Goal: Find specific page/section: Find specific page/section

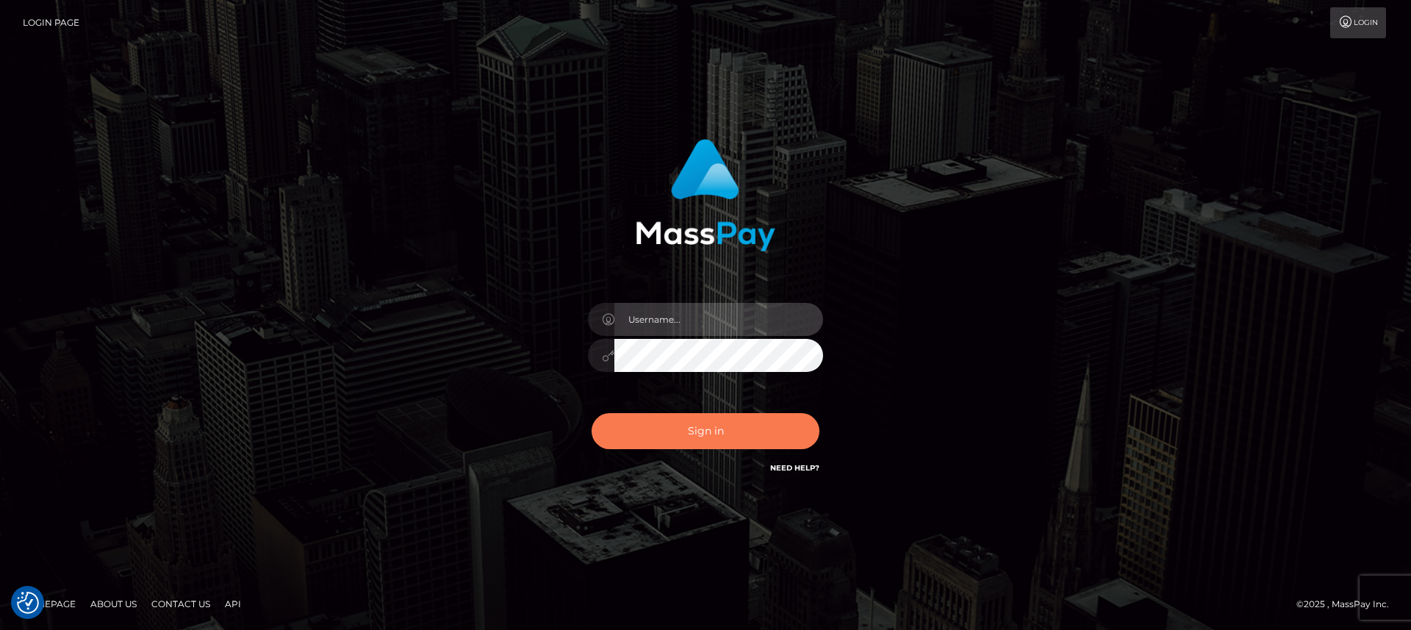
type input "[DOMAIN_NAME]"
click at [647, 425] on button "Sign in" at bounding box center [706, 431] width 228 height 36
type input "[DOMAIN_NAME]"
click at [647, 425] on button "Sign in" at bounding box center [706, 431] width 228 height 36
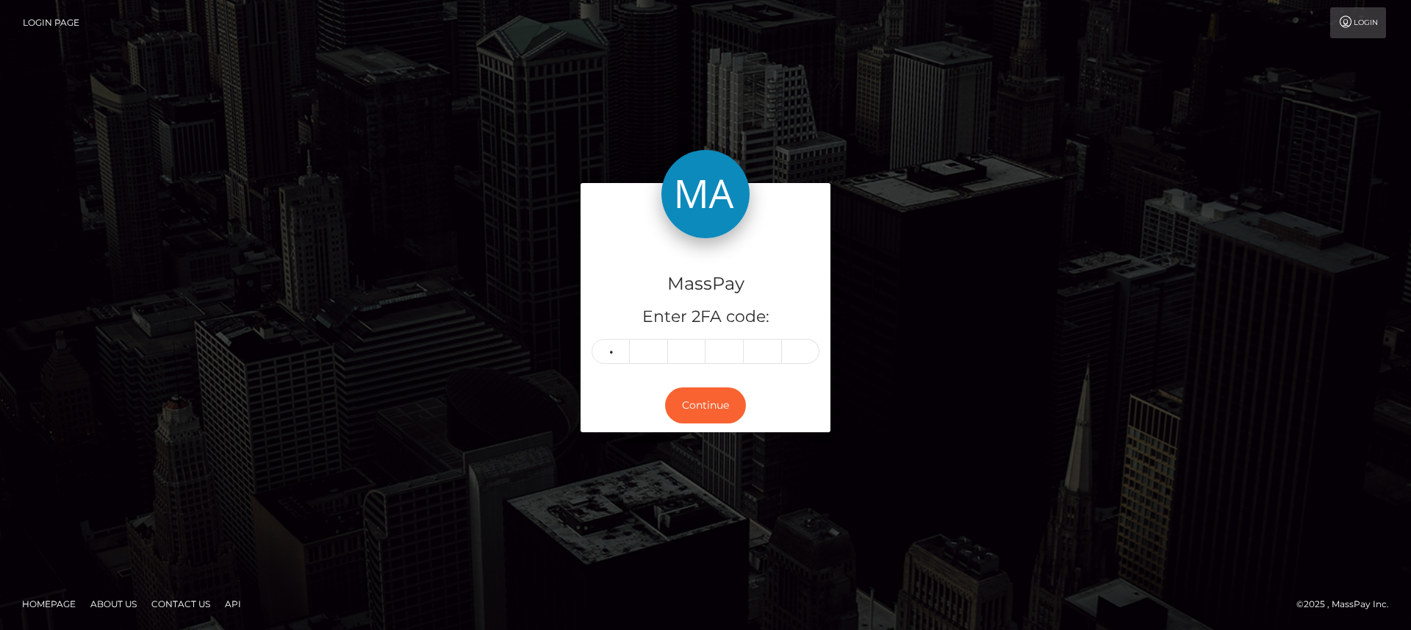
type input "6"
type input "2"
type input "6"
type input "3"
type input "1"
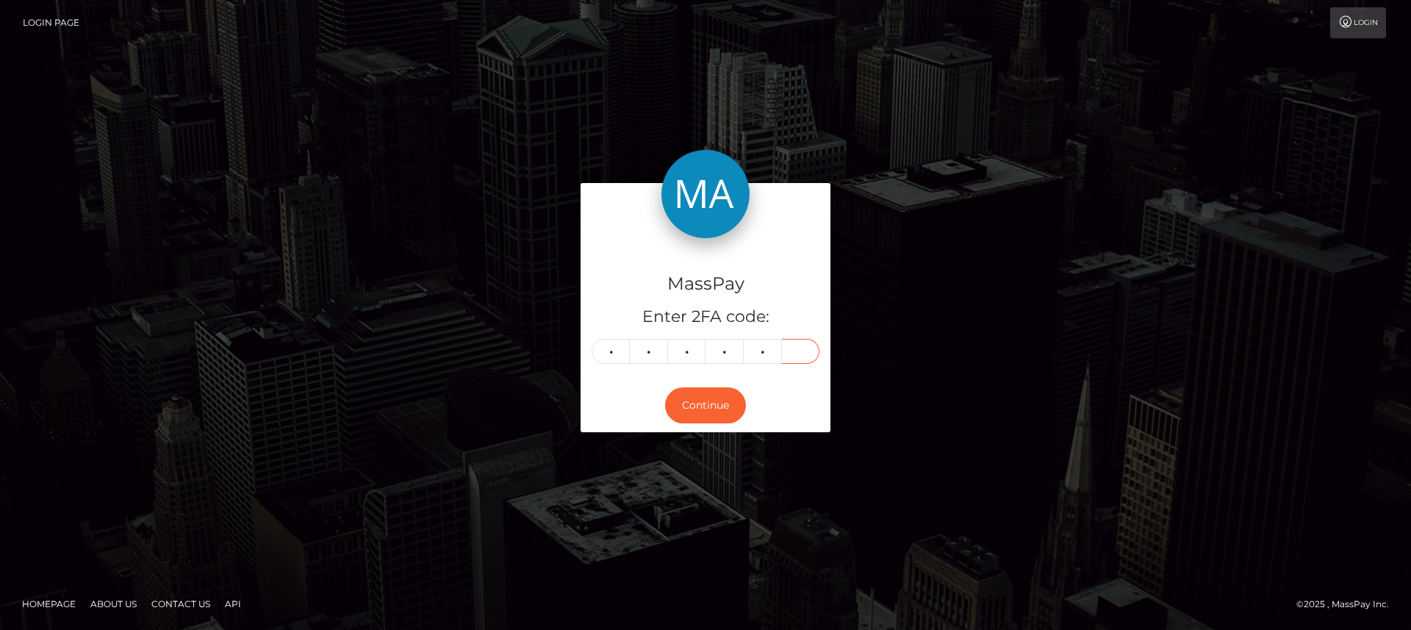
type input "3"
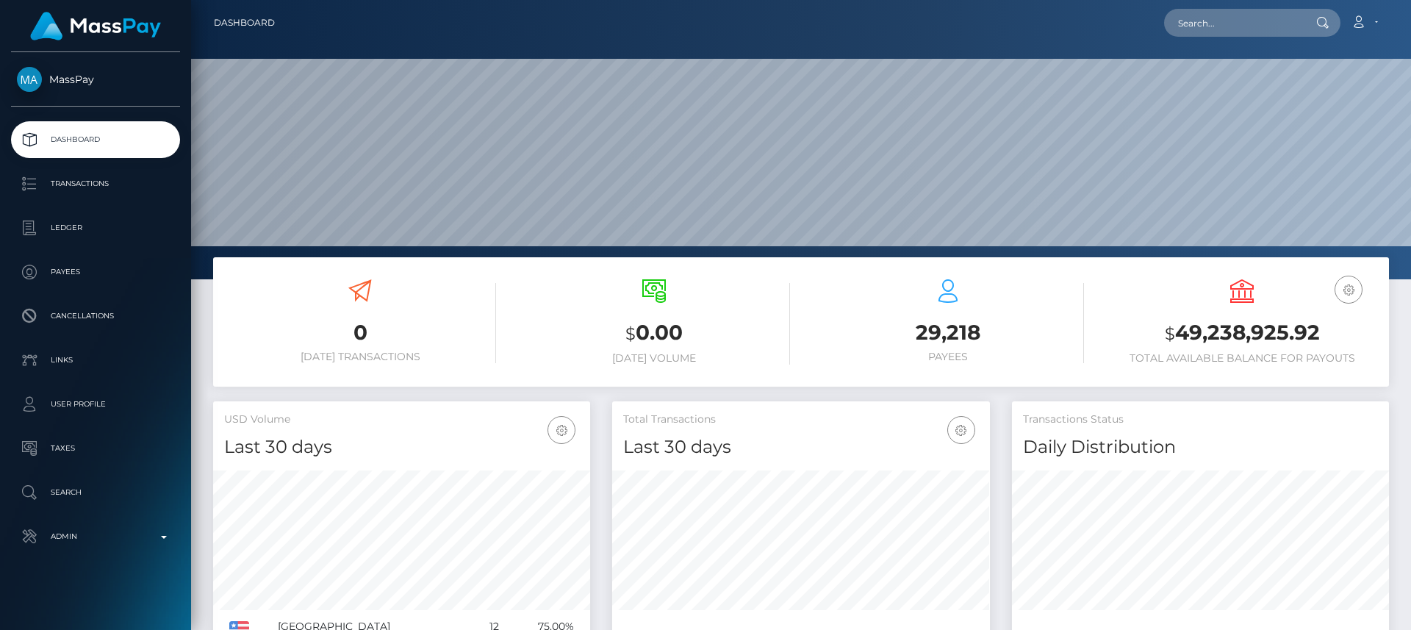
scroll to position [261, 378]
click at [1288, 17] on input "text" at bounding box center [1233, 23] width 138 height 28
paste input "kinkycorina@gmail.com"
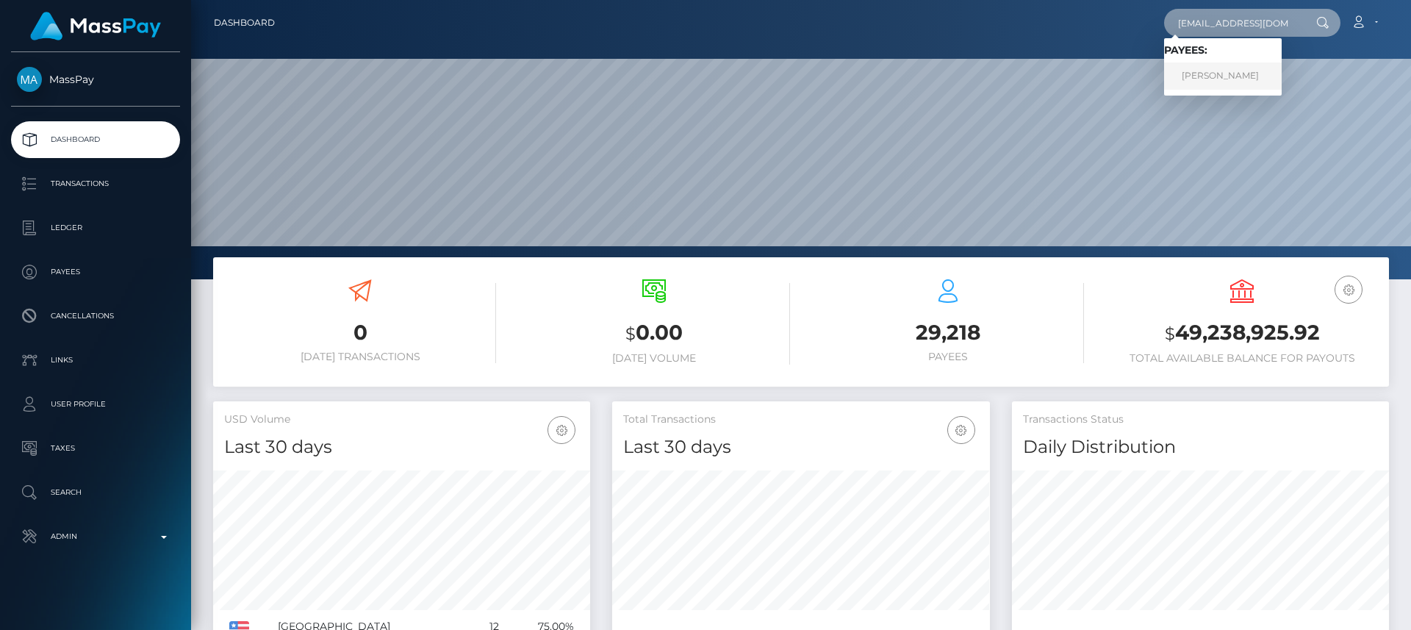
type input "kinkycorina@gmail.com"
click at [1247, 70] on link "CORY ANN DE LISLE" at bounding box center [1223, 75] width 118 height 27
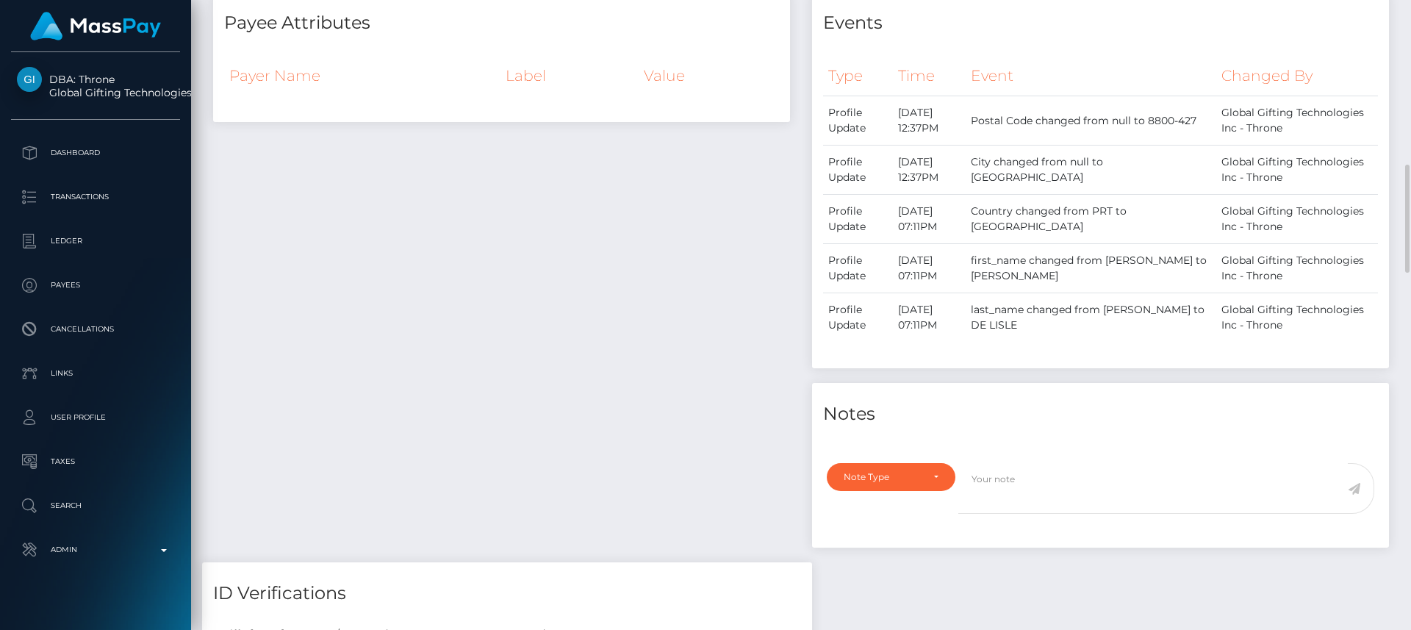
scroll to position [611, 0]
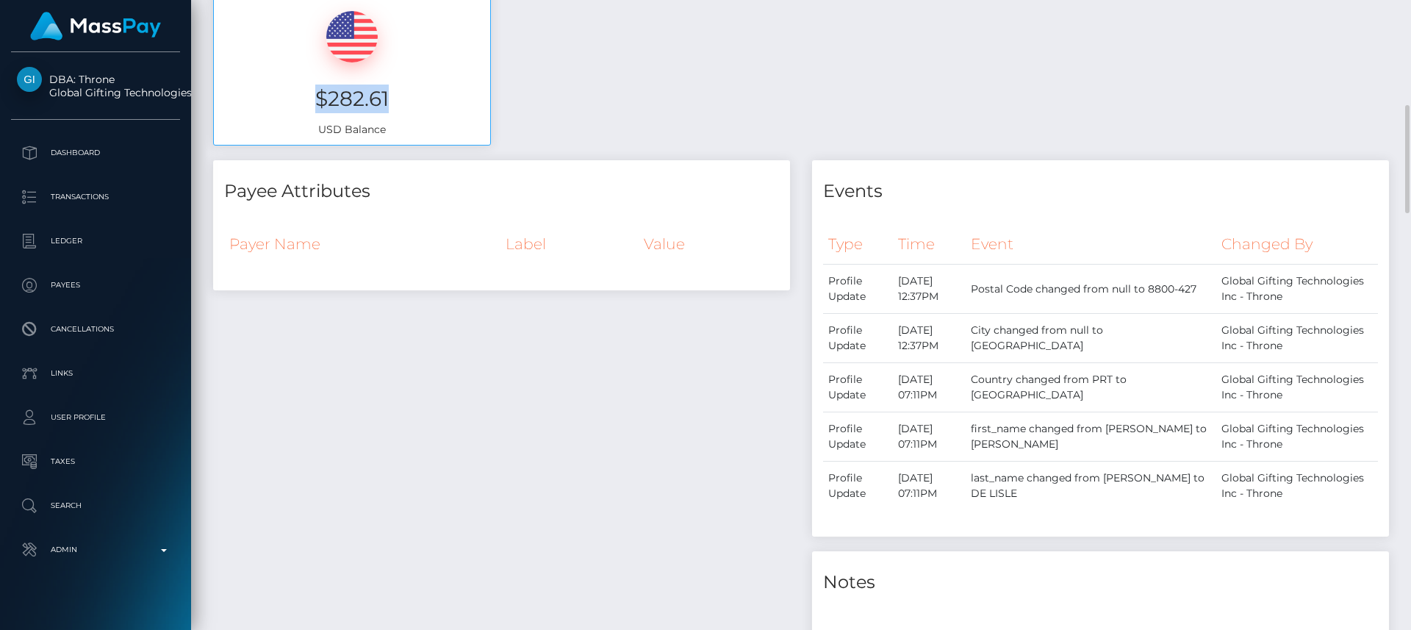
drag, startPoint x: 398, startPoint y: 77, endPoint x: 316, endPoint y: 76, distance: 82.3
click at [316, 85] on h3 "$282.61" at bounding box center [352, 99] width 254 height 29
copy h3 "$282.61"
click at [358, 399] on div "Payee Attributes Payer Name Label Value" at bounding box center [501, 445] width 599 height 570
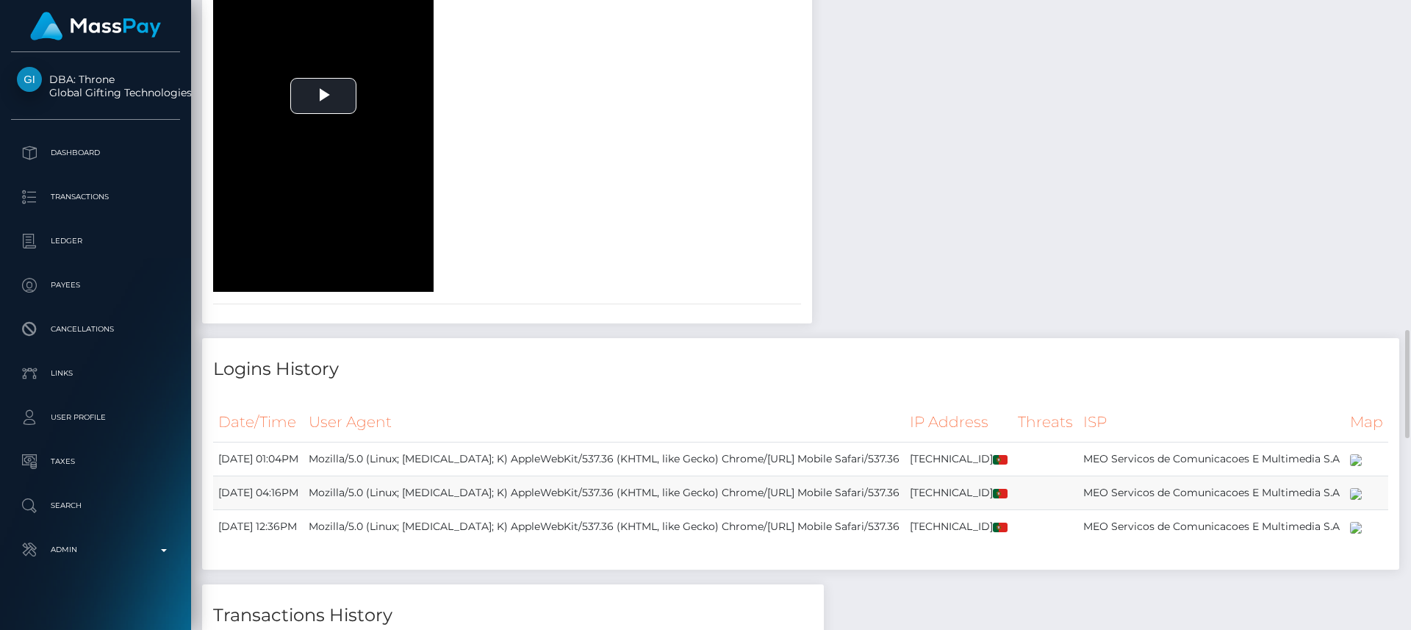
scroll to position [0, 0]
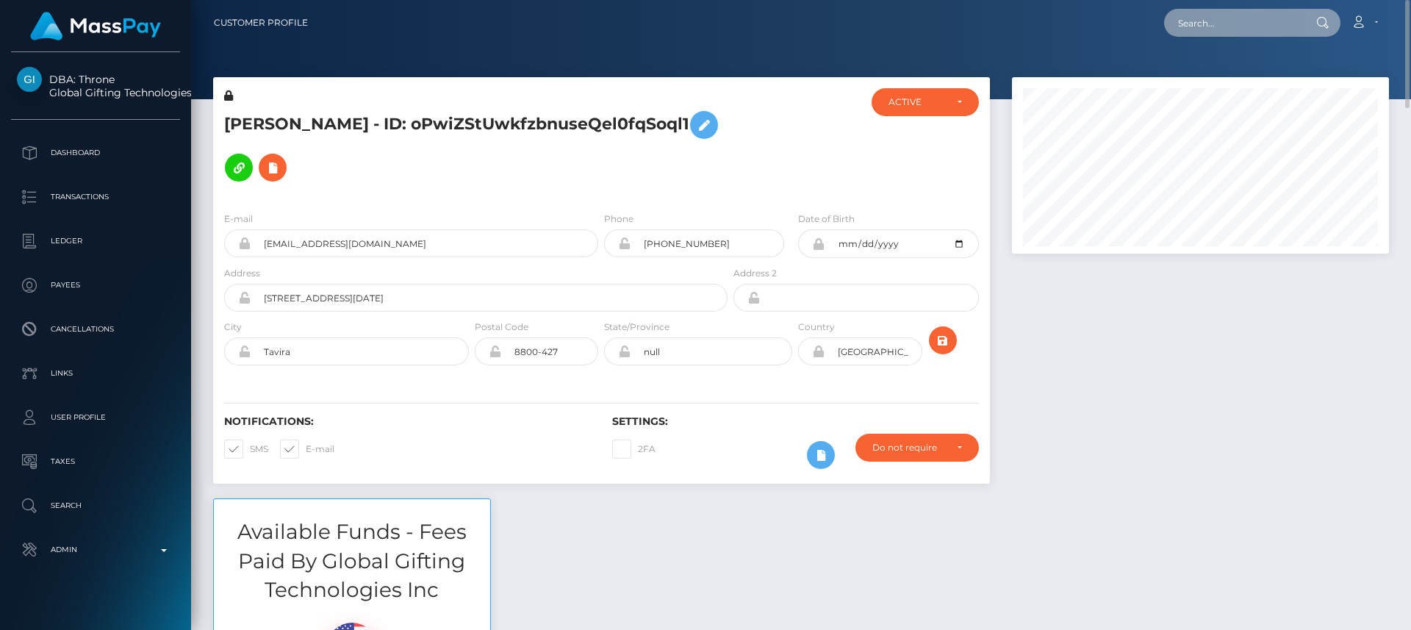
click at [1254, 29] on input "text" at bounding box center [1233, 23] width 138 height 28
paste input "[EMAIL_ADDRESS][DOMAIN_NAME]"
type input "[EMAIL_ADDRESS][DOMAIN_NAME]"
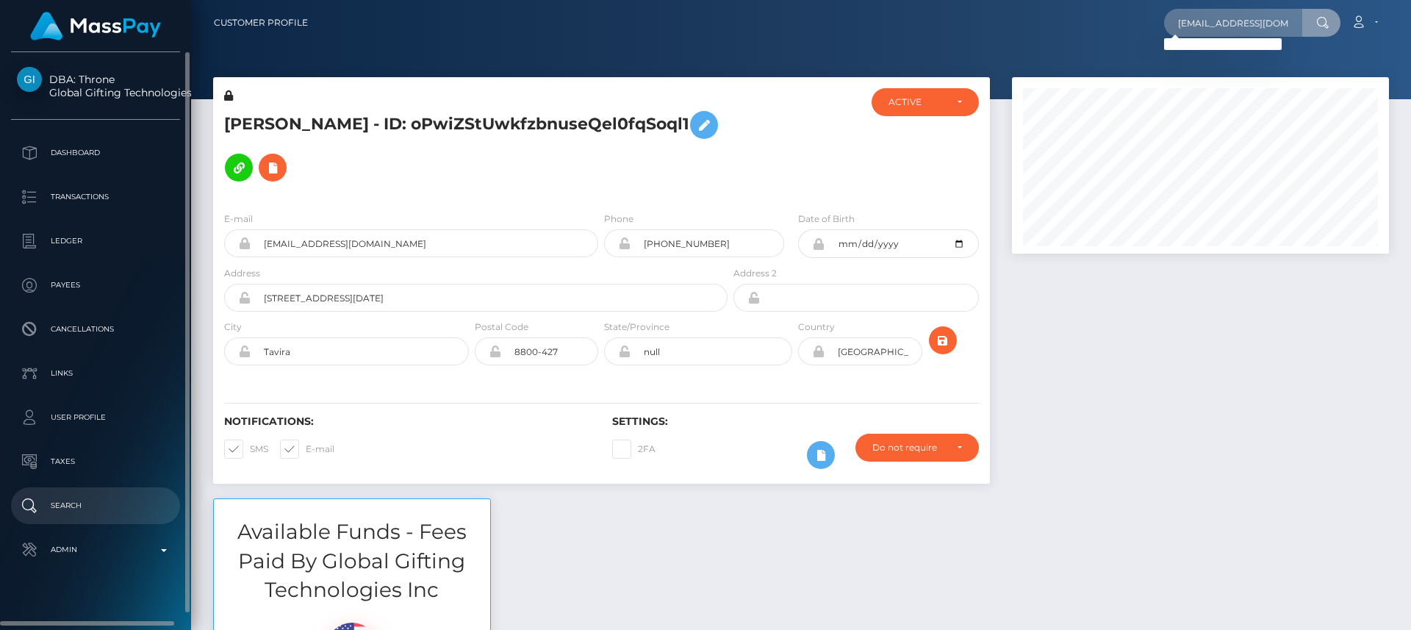
click at [104, 509] on p "Search" at bounding box center [95, 506] width 157 height 22
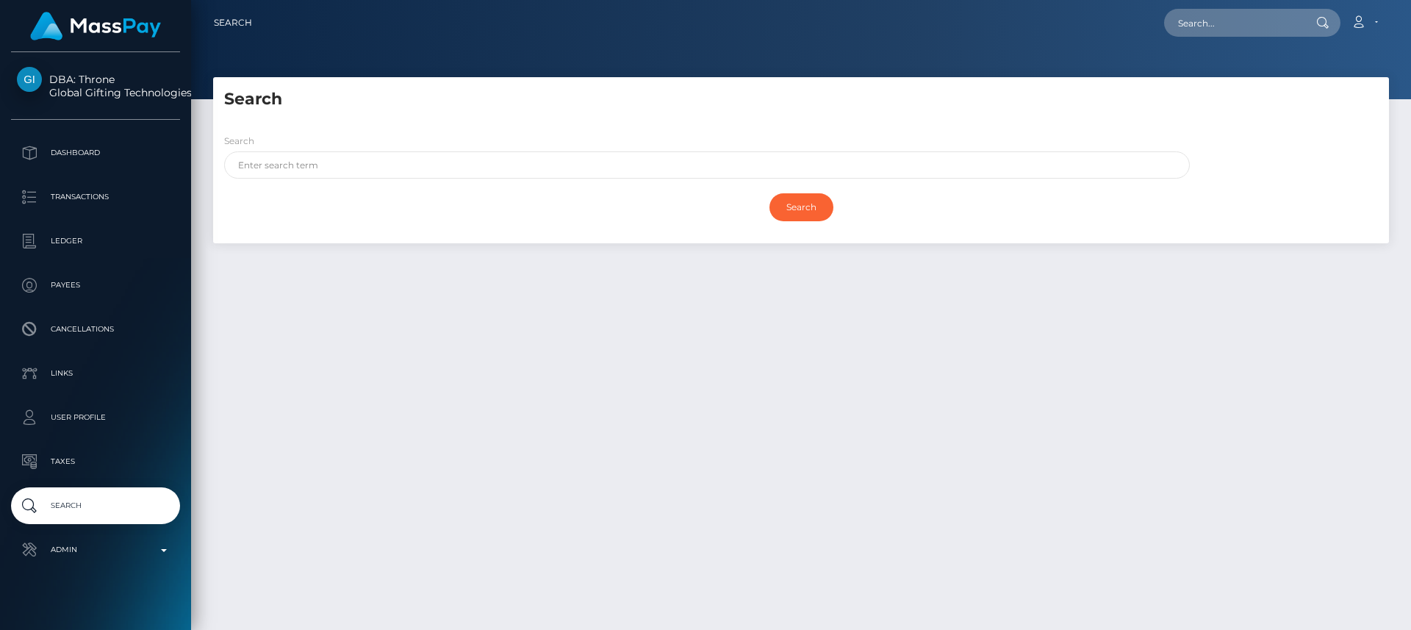
click at [374, 179] on div "Search" at bounding box center [703, 159] width 980 height 53
click at [381, 168] on input "text" at bounding box center [707, 164] width 966 height 27
paste input "Stacey Higgins"
type input "Stacey Higgins"
click at [792, 209] on input "Search" at bounding box center [801, 207] width 64 height 28
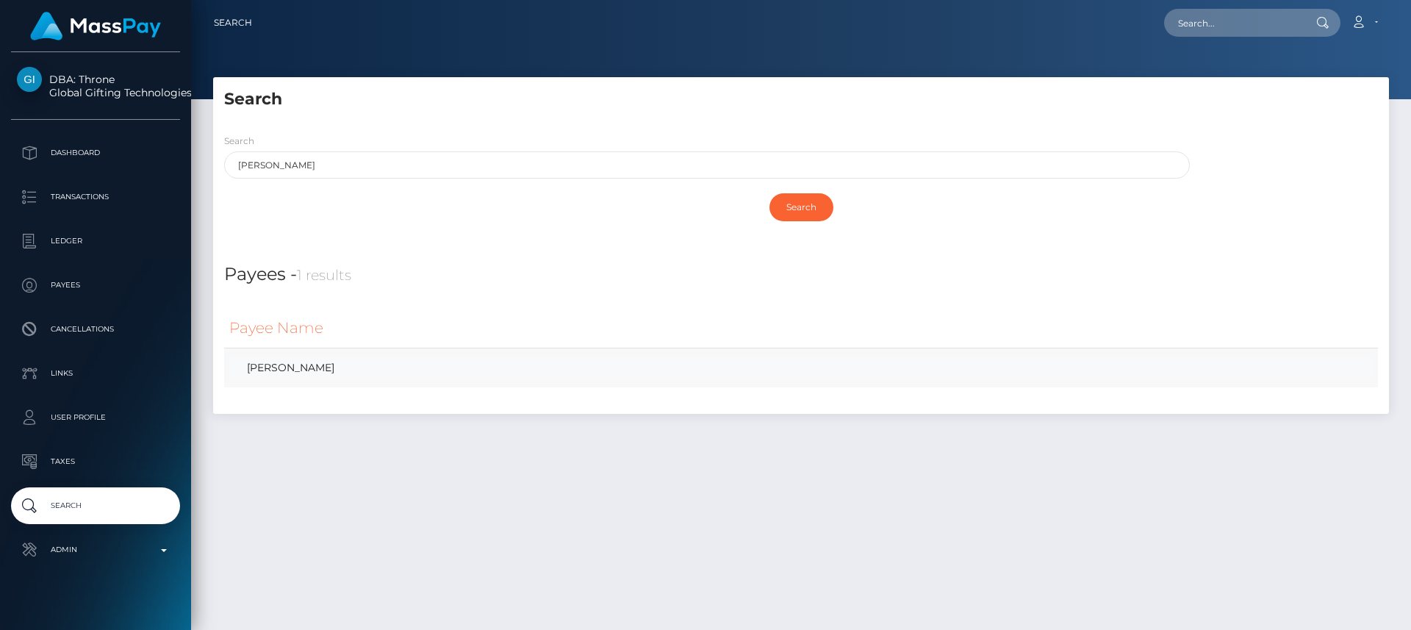
click at [306, 364] on link "Stacey Higgins" at bounding box center [800, 367] width 1143 height 21
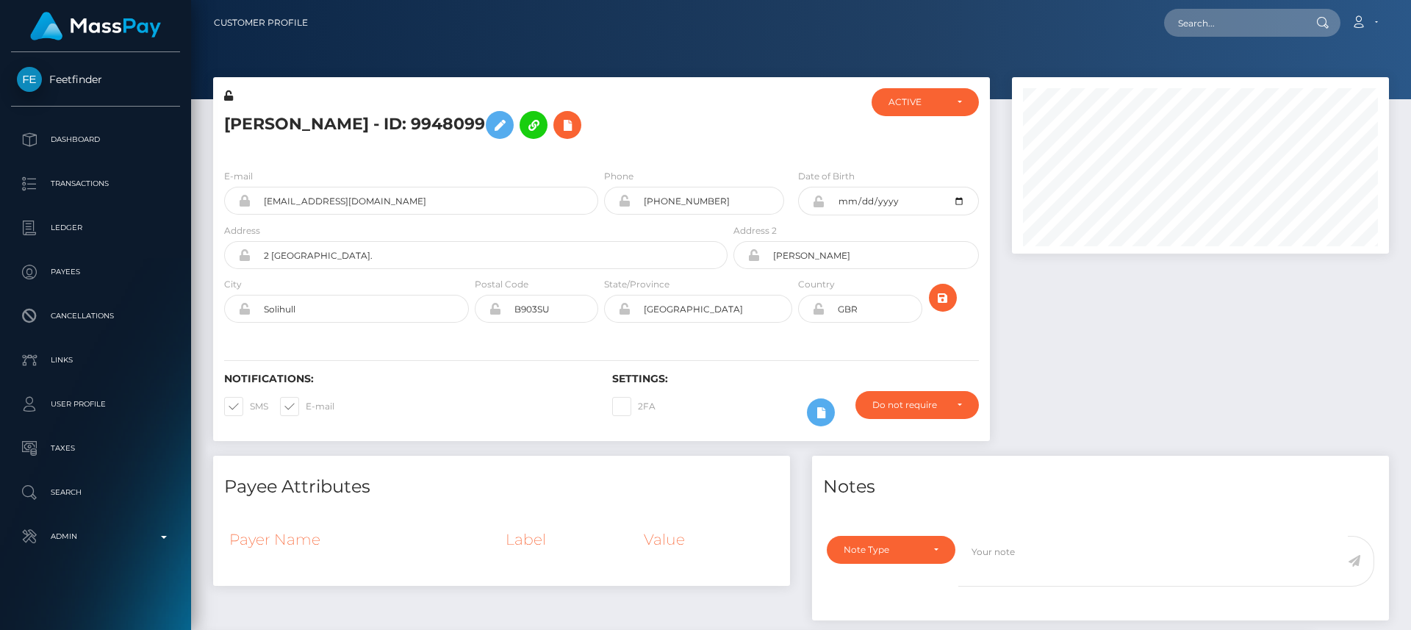
scroll to position [176, 378]
click at [244, 118] on h5 "Stacey Higgins - ID: 9948099" at bounding box center [471, 125] width 495 height 43
copy h5 "Stacey"
click at [348, 206] on input "staceyhdl096@gmail.com" at bounding box center [425, 201] width 348 height 28
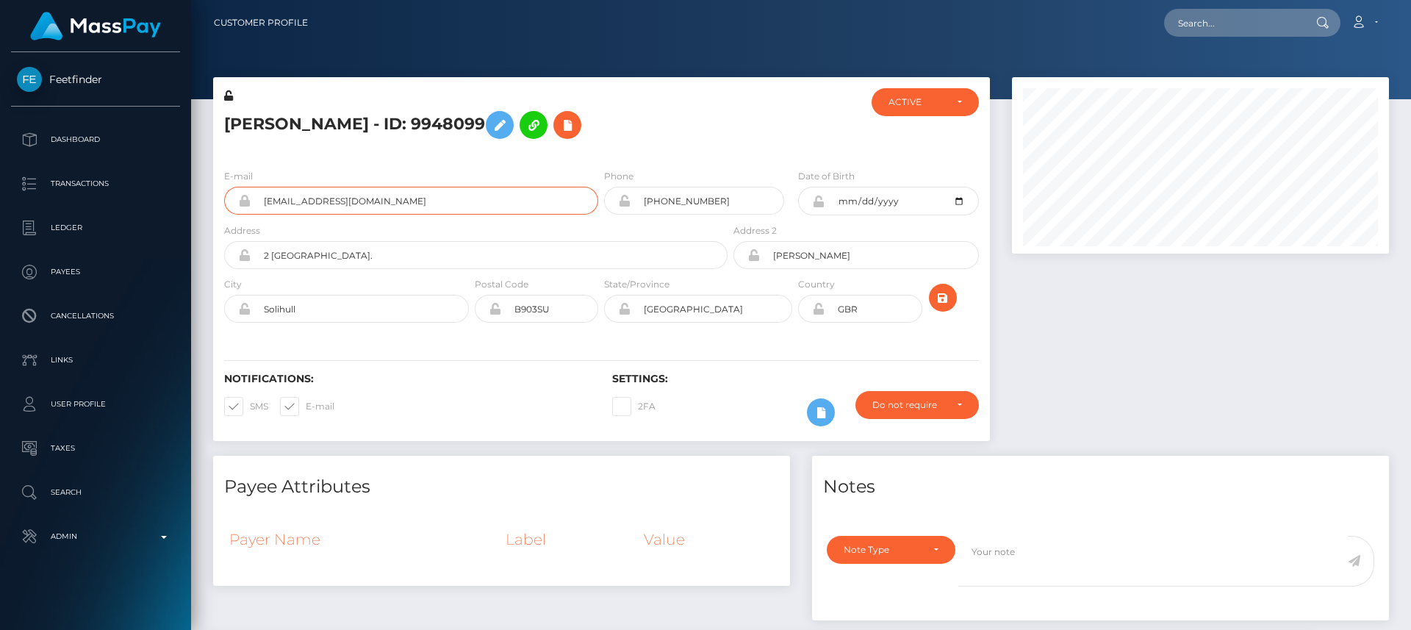
click at [348, 206] on input "staceyhdl096@gmail.com" at bounding box center [425, 201] width 348 height 28
click at [196, 32] on nav "Customer Profile Loading... Loading... Account" at bounding box center [801, 23] width 1220 height 46
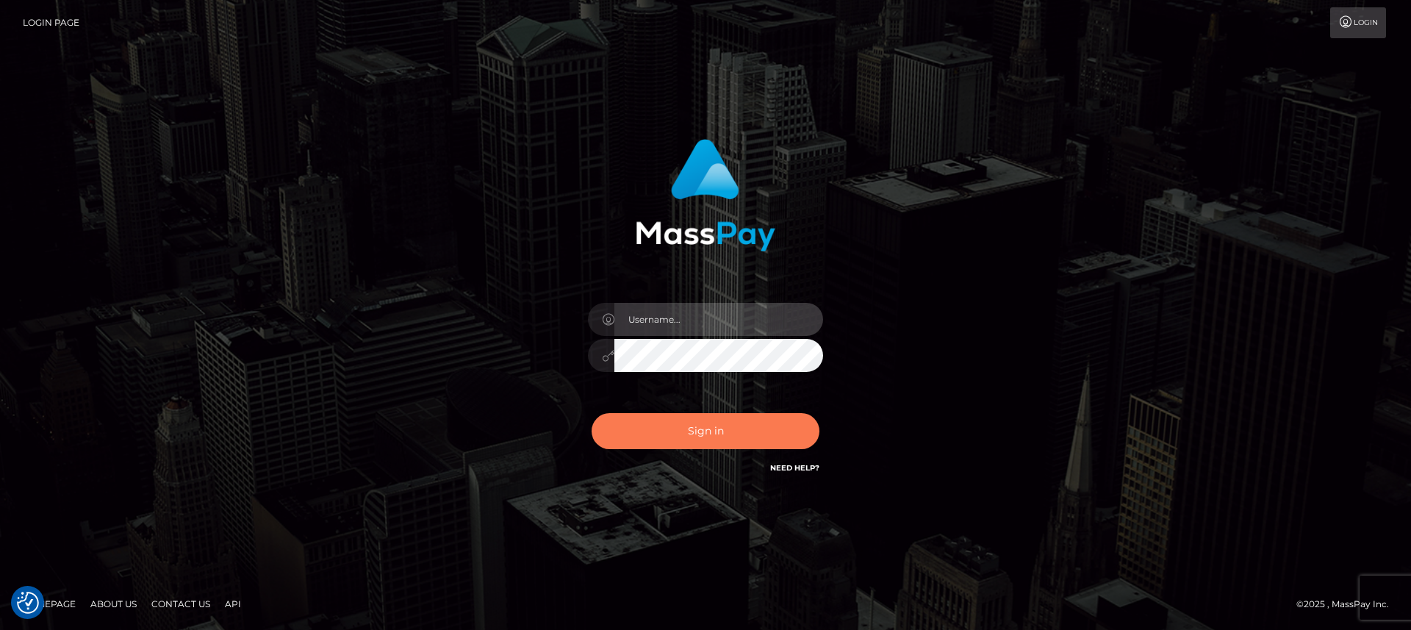
type input "[DOMAIN_NAME]"
click at [645, 434] on button "Sign in" at bounding box center [706, 431] width 228 height 36
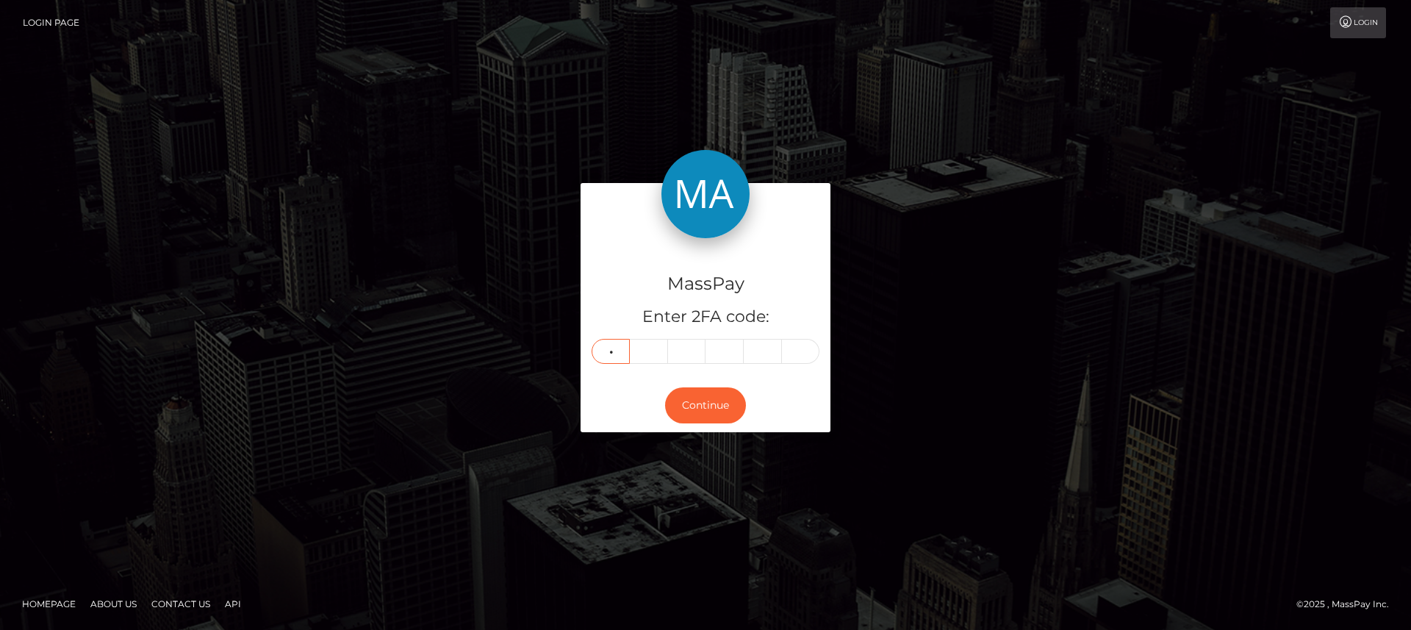
type input "5"
type input "8"
type input "6"
type input "9"
type input "3"
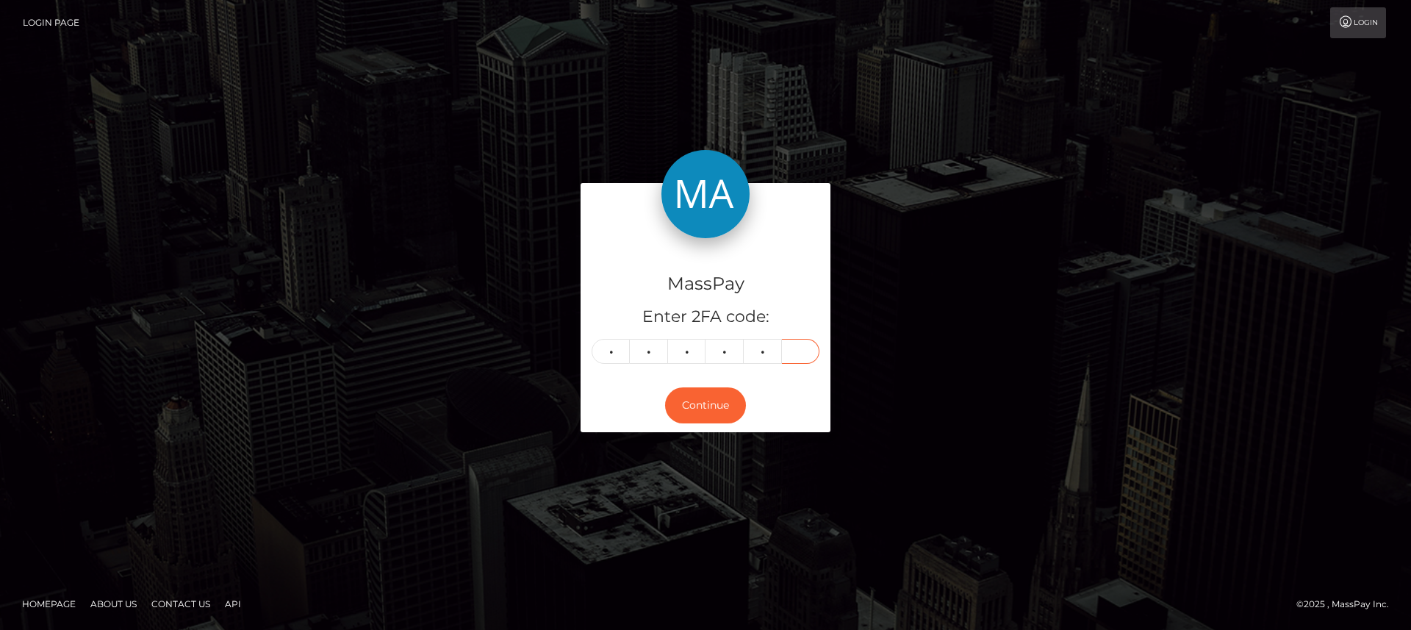
type input "4"
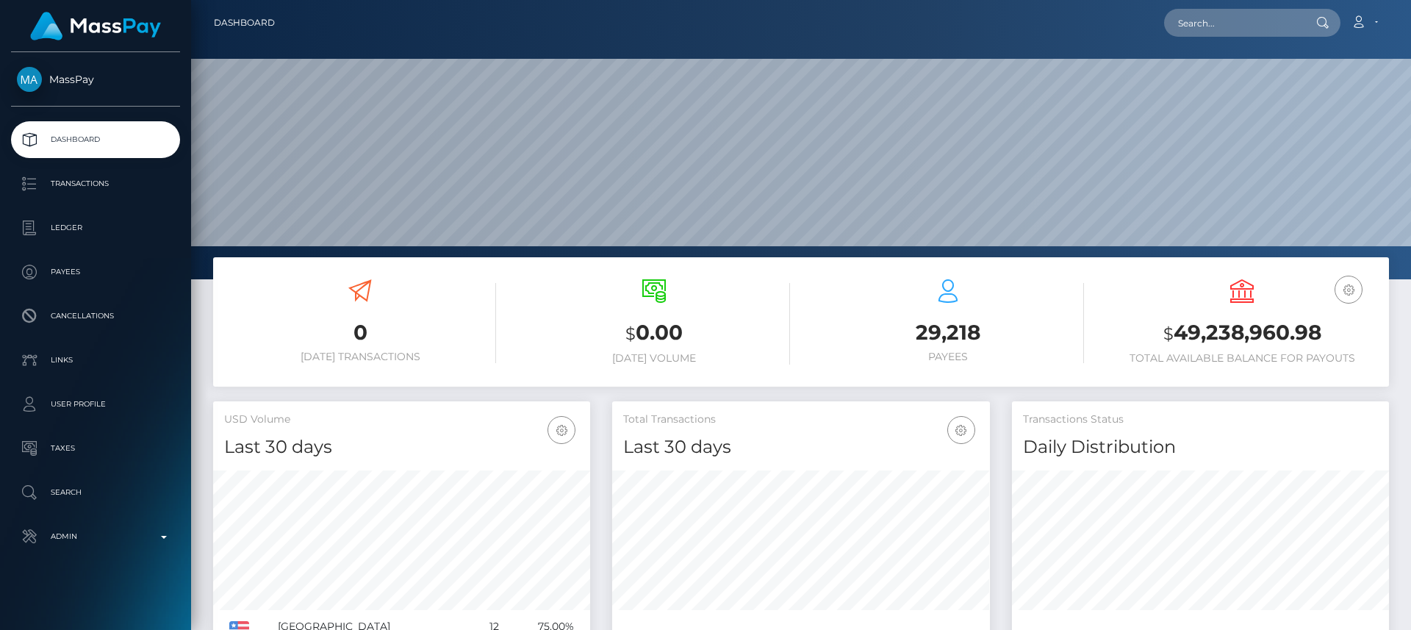
scroll to position [261, 378]
click at [1259, 18] on input "text" at bounding box center [1233, 23] width 138 height 28
paste input "[EMAIL_ADDRESS][DOMAIN_NAME]"
type input "[EMAIL_ADDRESS][DOMAIN_NAME]"
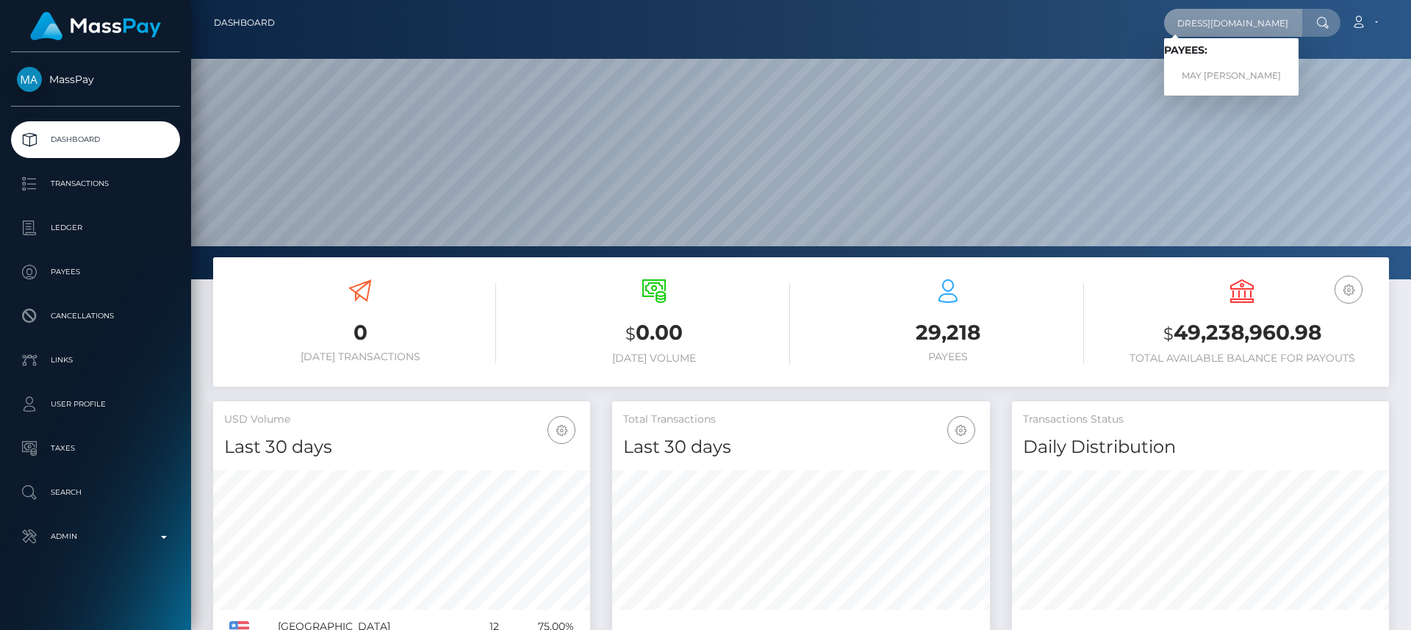
scroll to position [0, 0]
click at [1237, 65] on link "MAY [PERSON_NAME]" at bounding box center [1231, 75] width 134 height 27
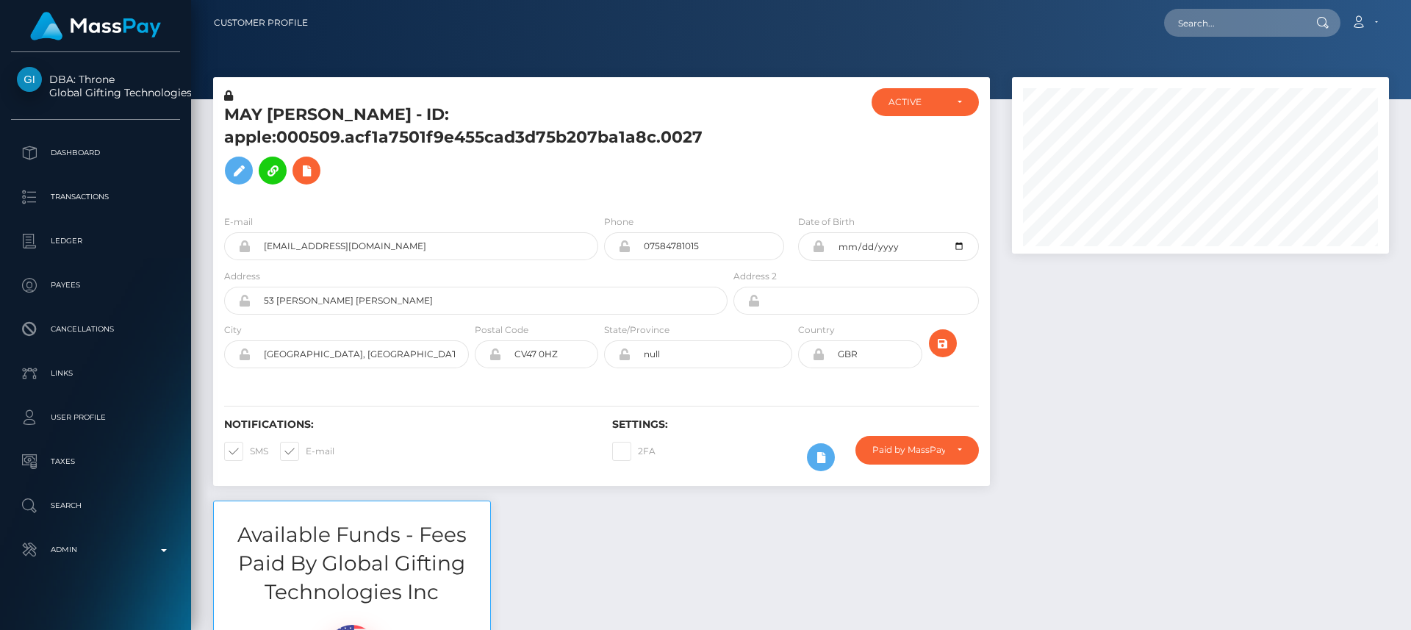
scroll to position [176, 378]
click at [247, 115] on h5 "MAY [PERSON_NAME] - ID: apple:000509.acf1a7501f9e455cad3d75b207ba1a8c.0027" at bounding box center [471, 148] width 495 height 88
copy h5 "MAY"
click at [431, 442] on div "Notifications: SMS E-mail" at bounding box center [407, 448] width 388 height 61
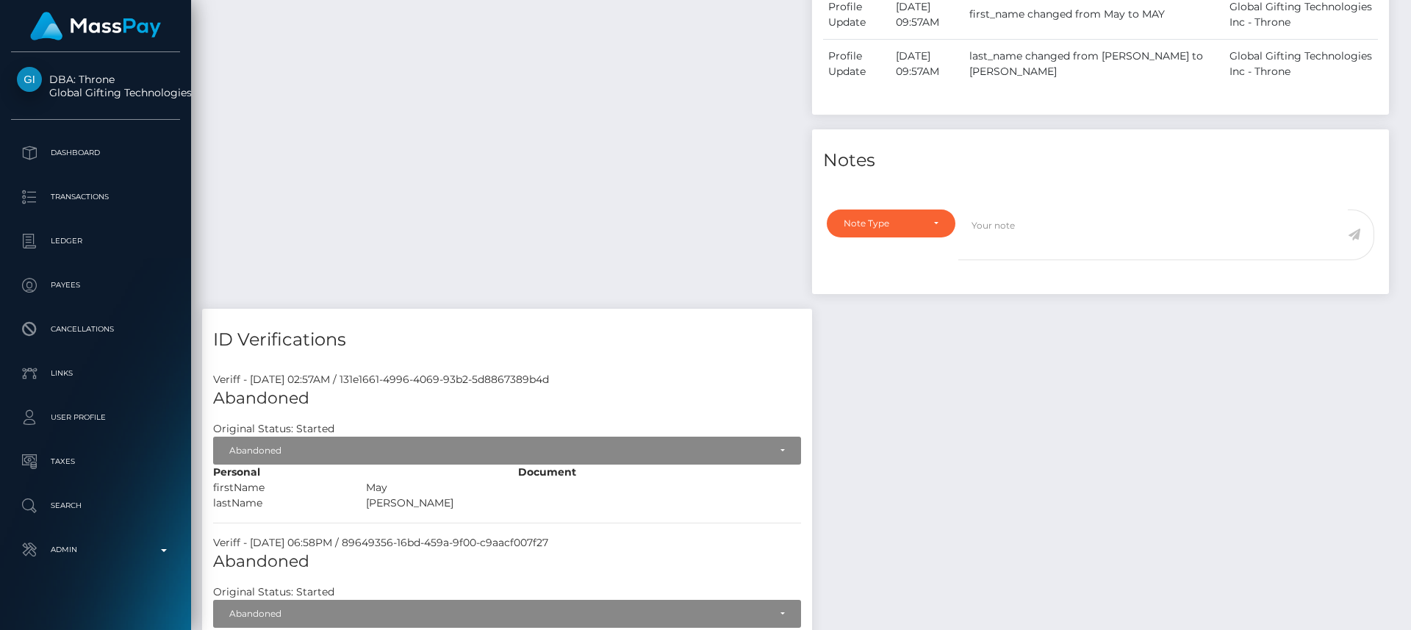
scroll to position [0, 0]
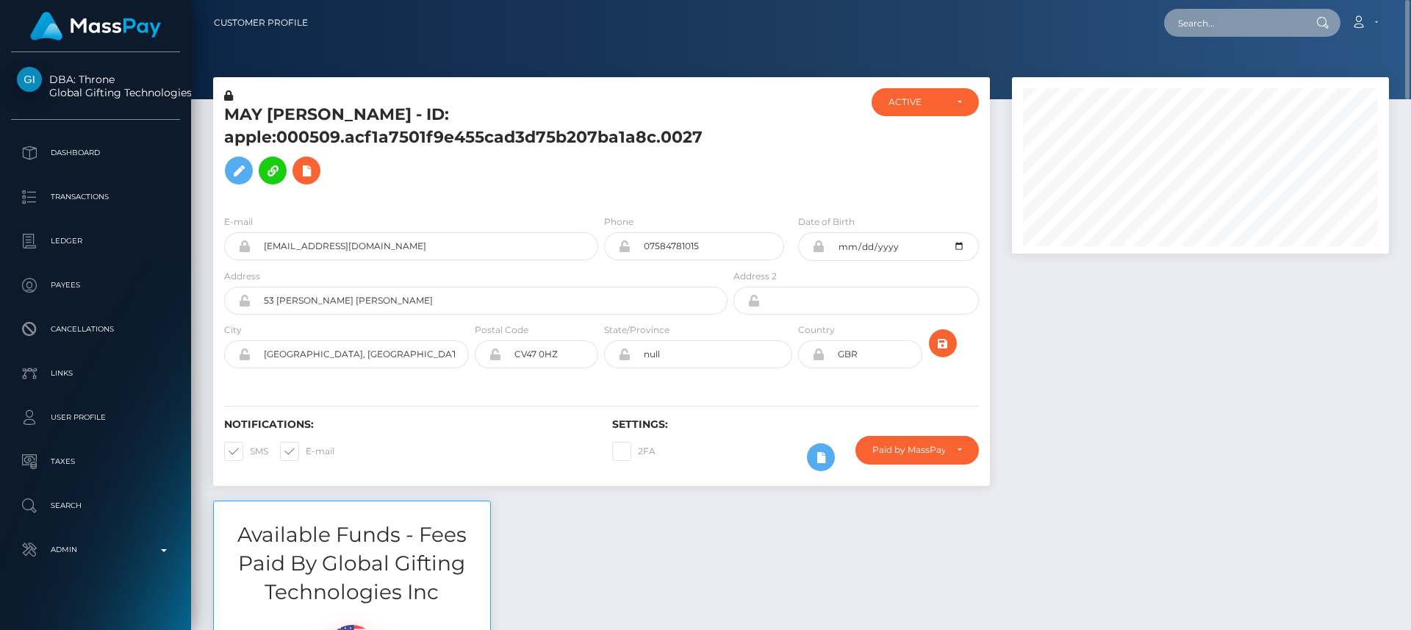
click at [1218, 22] on input "text" at bounding box center [1233, 23] width 138 height 28
paste input "[EMAIL_ADDRESS][DOMAIN_NAME]"
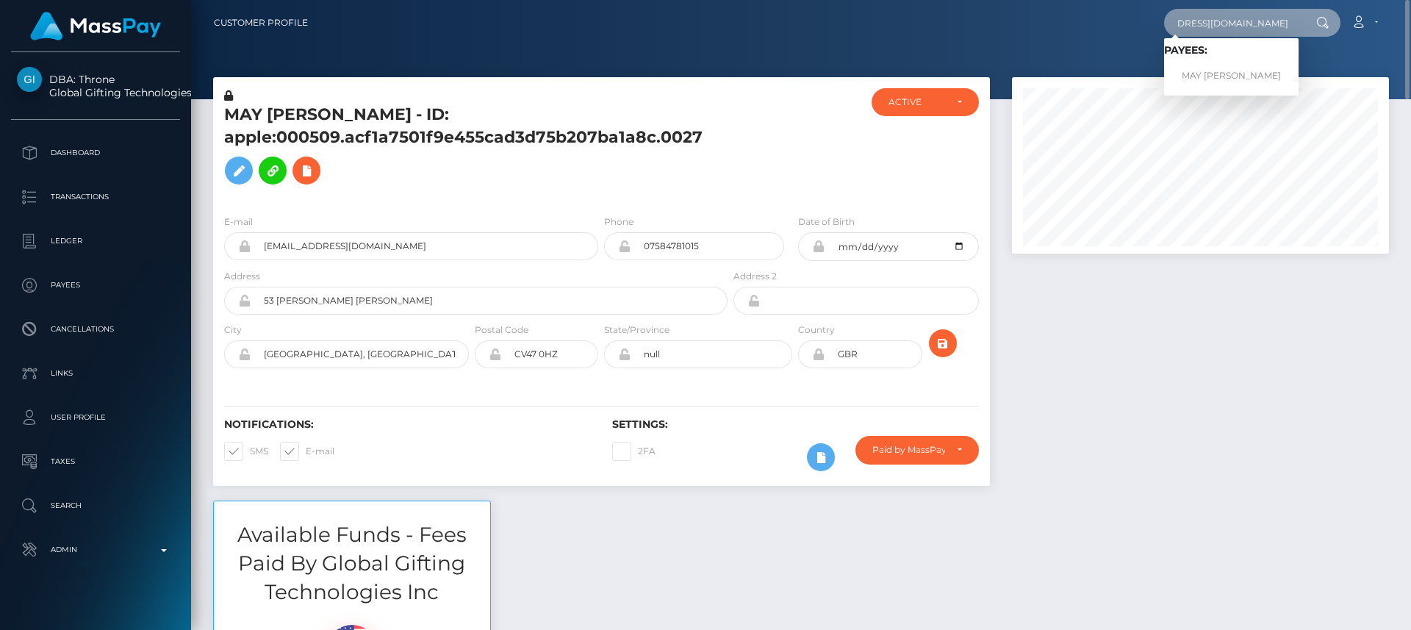
type input "[EMAIL_ADDRESS][DOMAIN_NAME]"
click at [1052, 56] on div at bounding box center [801, 49] width 1220 height 99
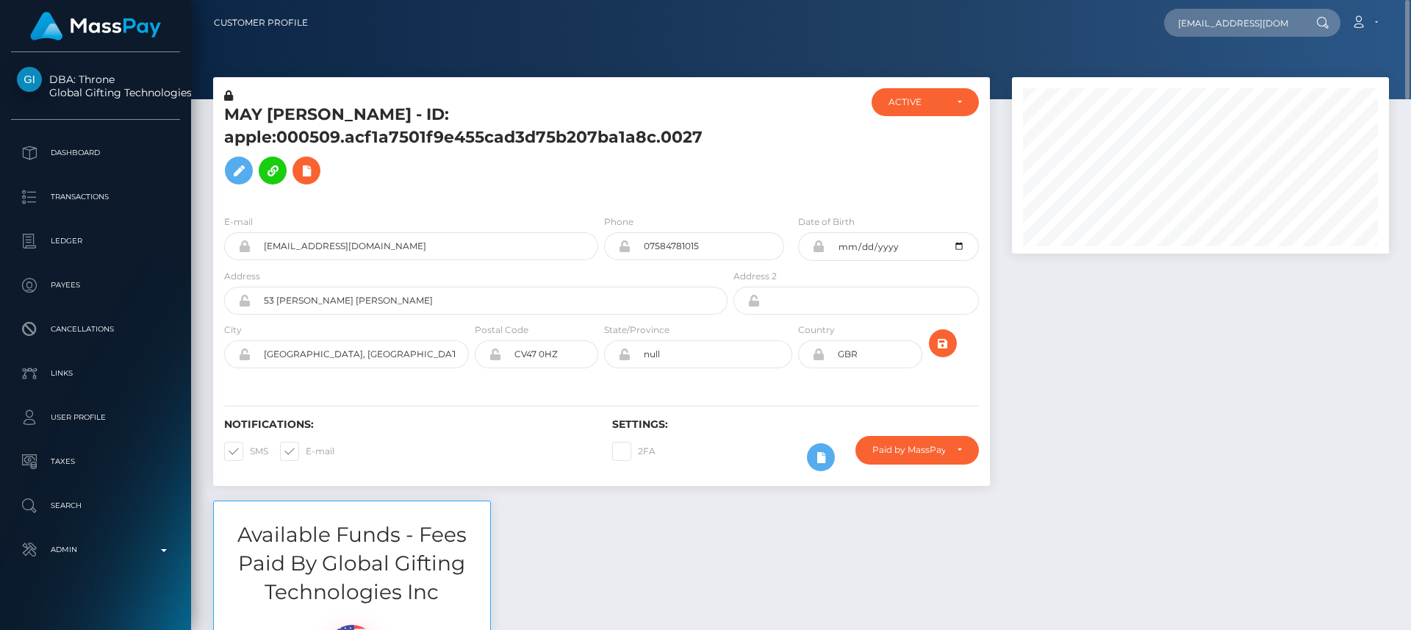
click at [252, 112] on h5 "MAY [PERSON_NAME] - ID: apple:000509.acf1a7501f9e455cad3d75b207ba1a8c.0027" at bounding box center [471, 148] width 495 height 88
copy h5 "MAY"
